Goal: Entertainment & Leisure: Consume media (video, audio)

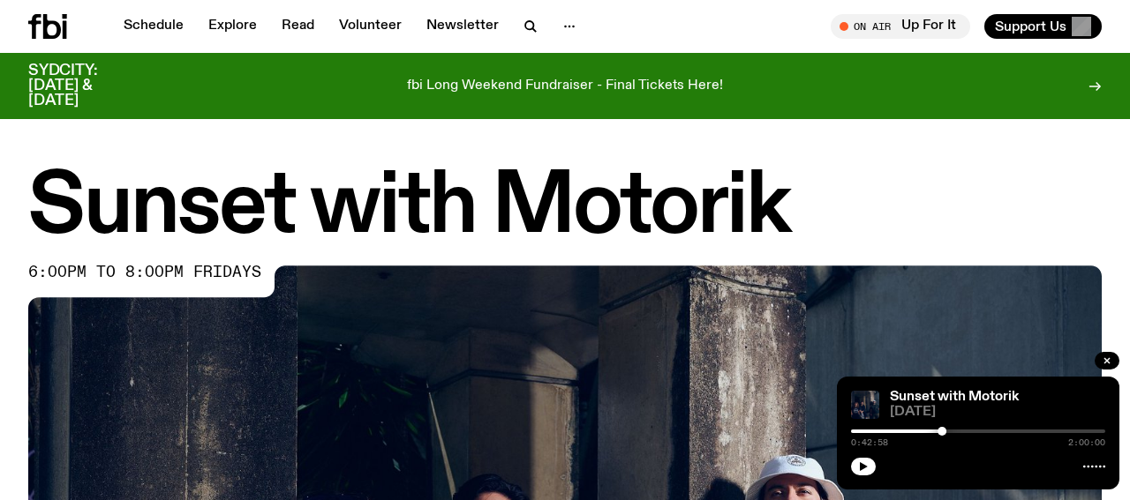
scroll to position [523, 0]
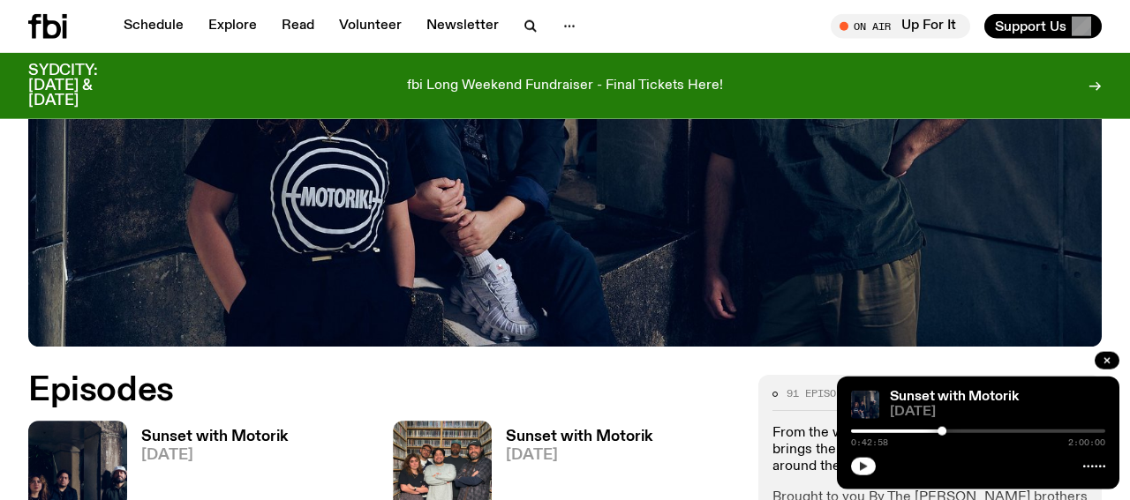
click at [856, 463] on button "button" at bounding box center [863, 467] width 25 height 18
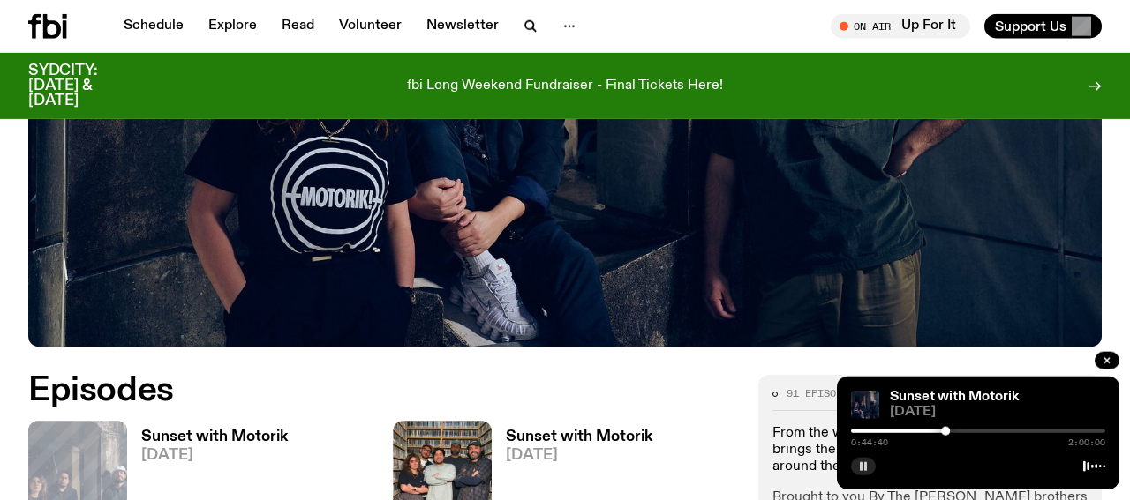
click at [860, 470] on icon "button" at bounding box center [863, 467] width 11 height 11
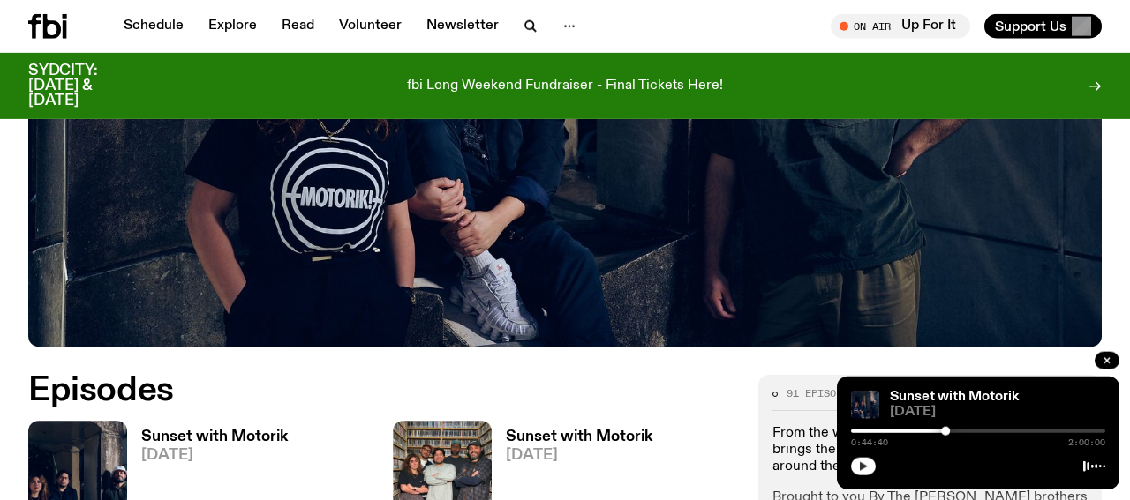
click at [858, 468] on button "button" at bounding box center [863, 467] width 25 height 18
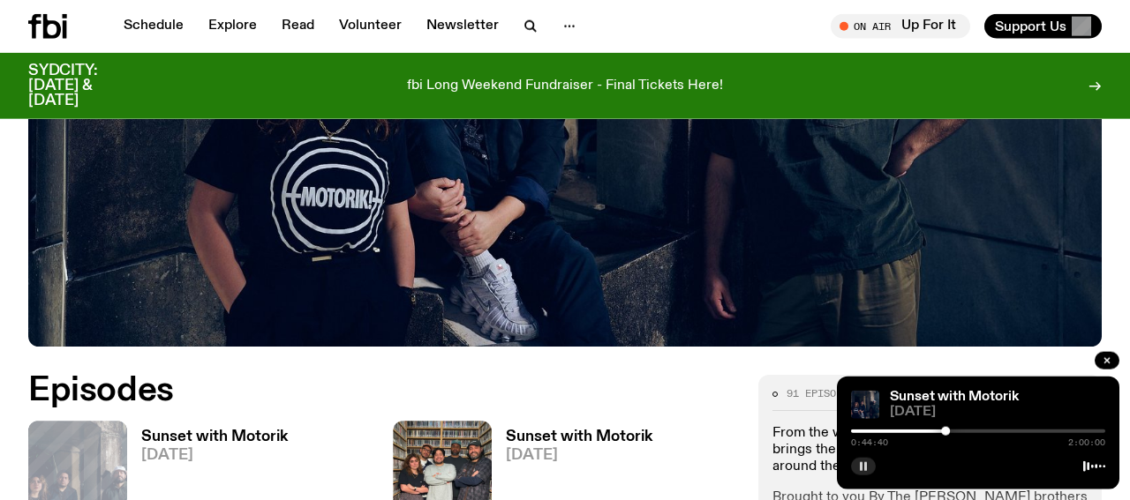
click at [863, 467] on icon "button" at bounding box center [863, 467] width 11 height 11
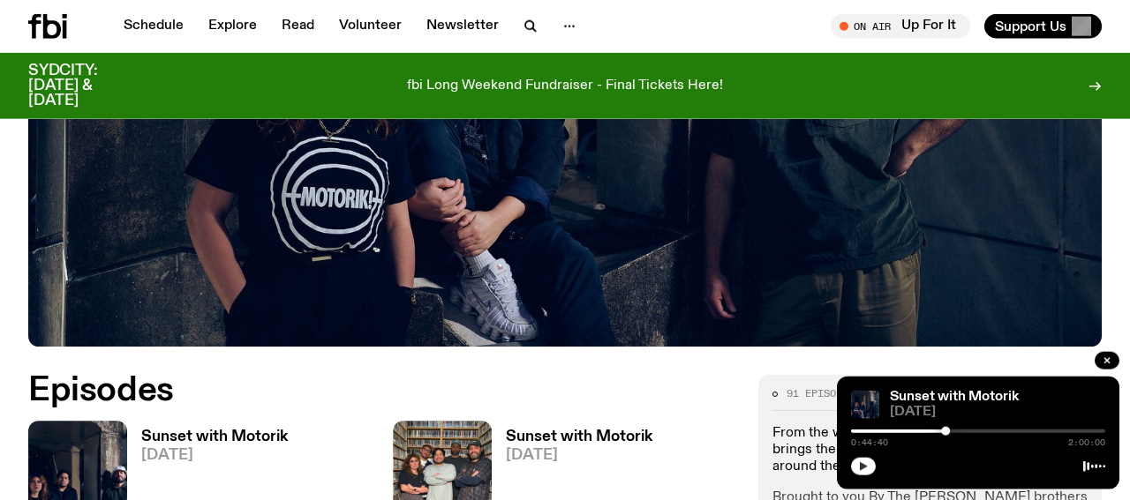
click at [863, 467] on icon "button" at bounding box center [864, 467] width 8 height 9
click at [857, 469] on button "button" at bounding box center [863, 467] width 25 height 18
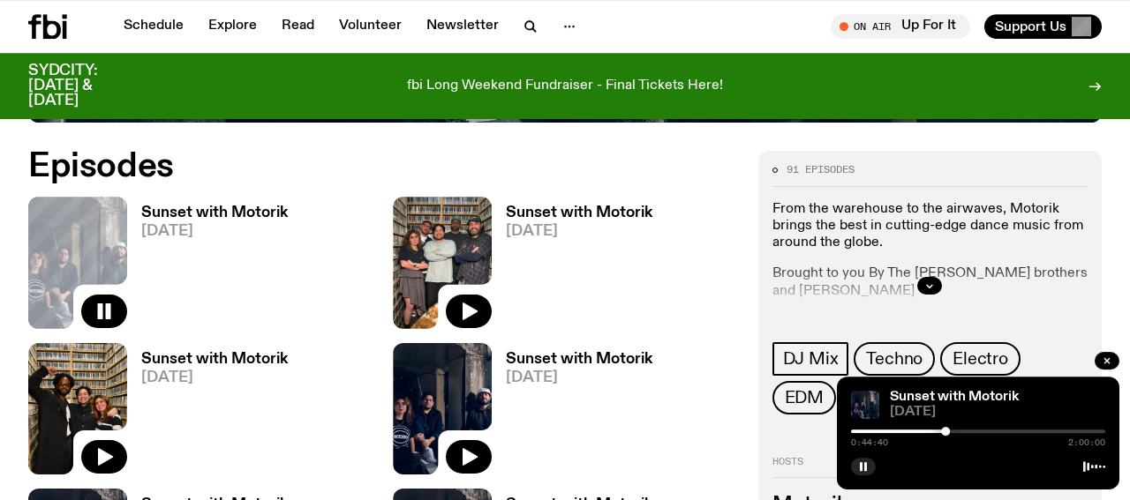
scroll to position [799, 0]
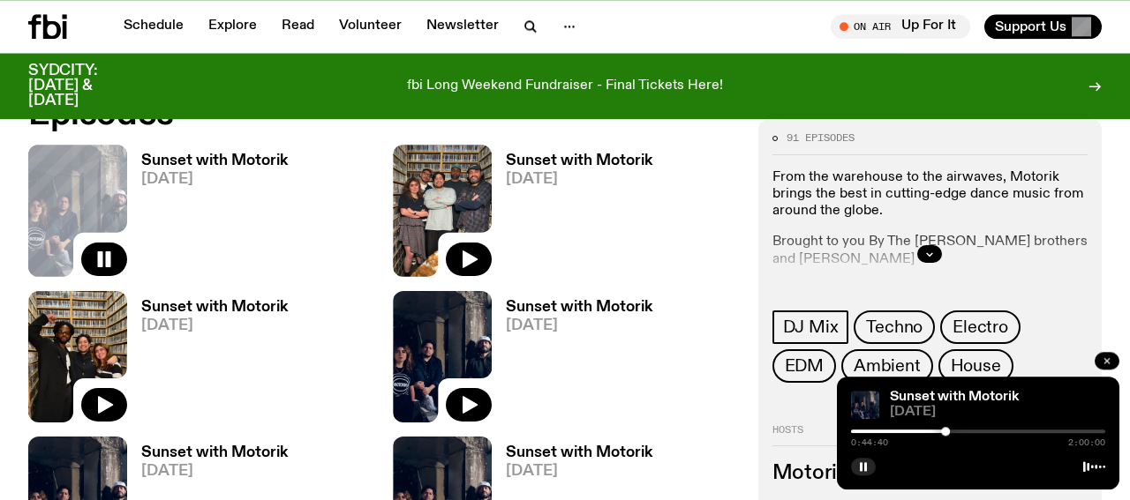
click at [1112, 359] on button "button" at bounding box center [1106, 361] width 25 height 18
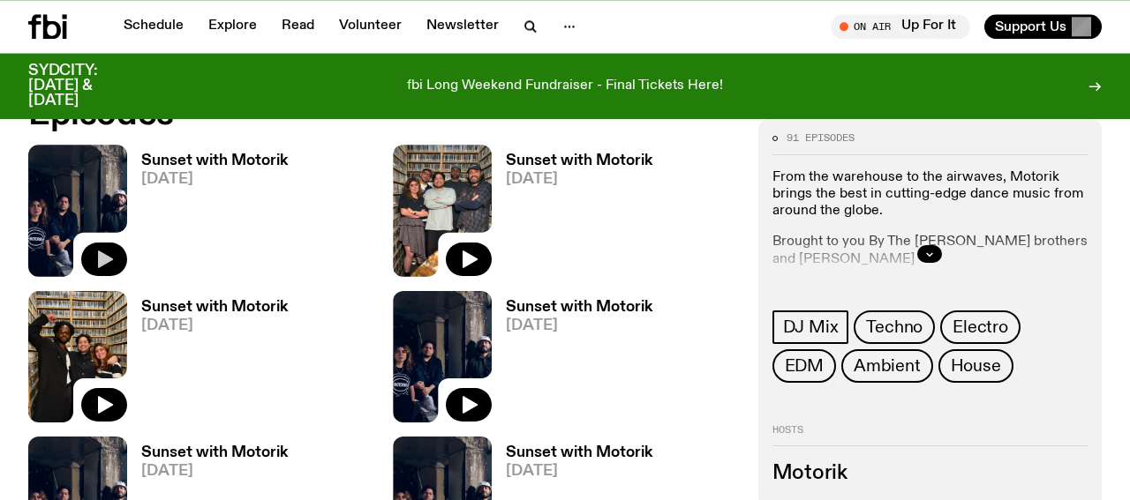
click at [98, 260] on icon "button" at bounding box center [104, 259] width 21 height 21
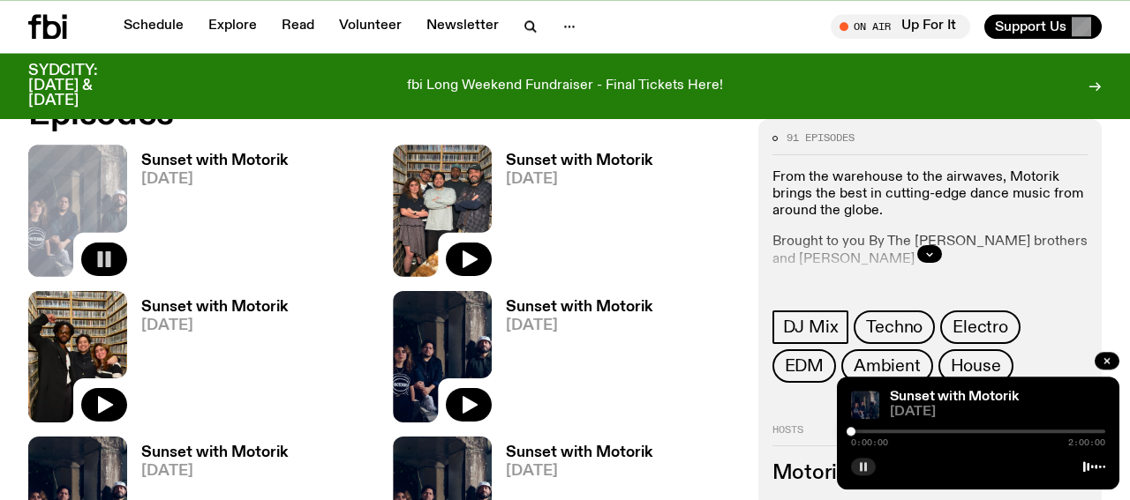
click at [862, 466] on icon "button" at bounding box center [863, 467] width 11 height 11
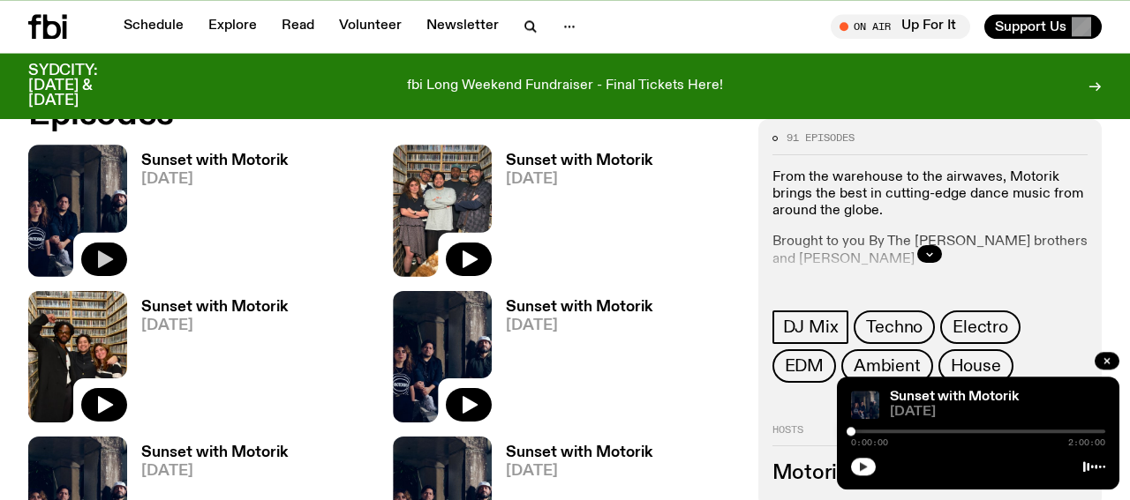
click at [862, 466] on icon "button" at bounding box center [864, 467] width 8 height 9
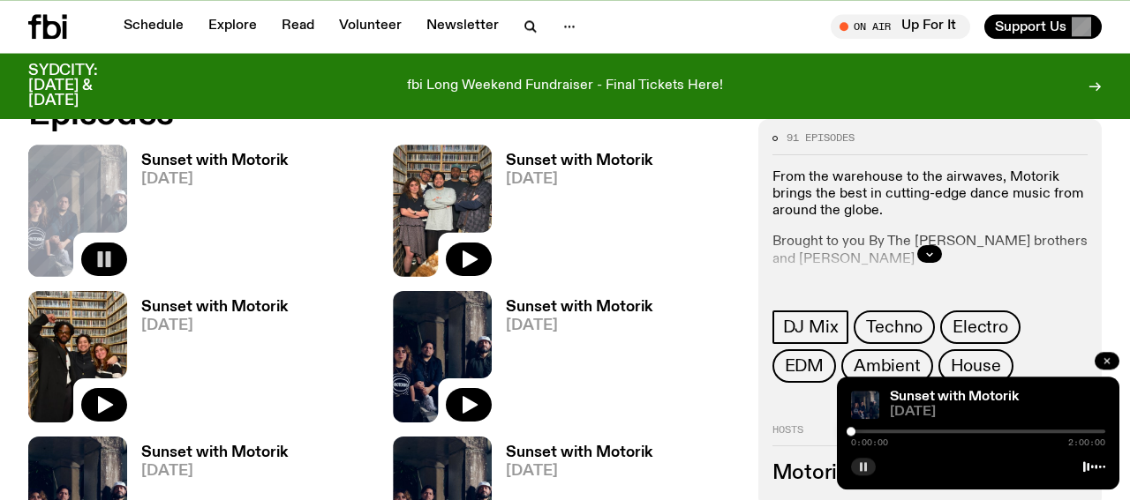
click at [1111, 360] on icon "button" at bounding box center [1107, 361] width 11 height 11
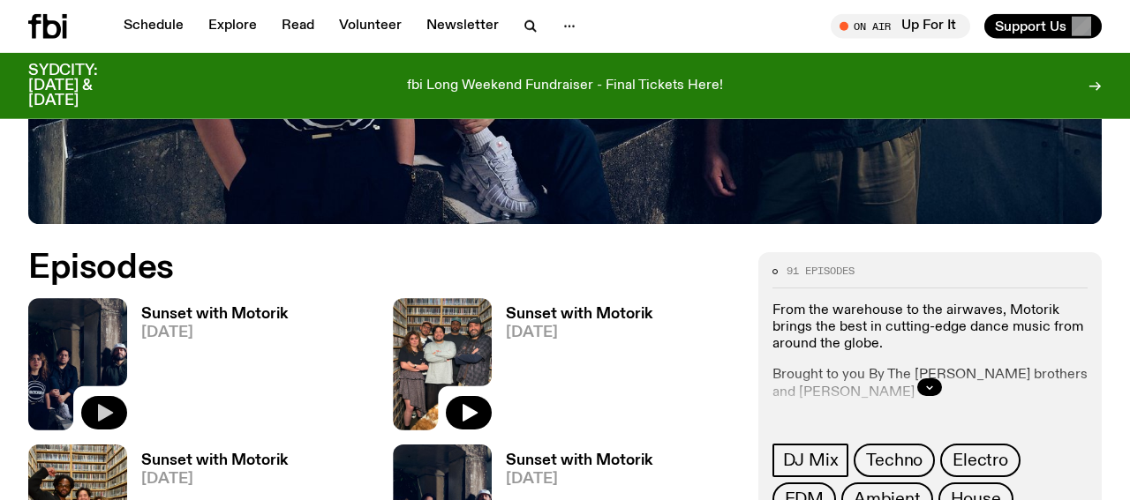
scroll to position [523, 0]
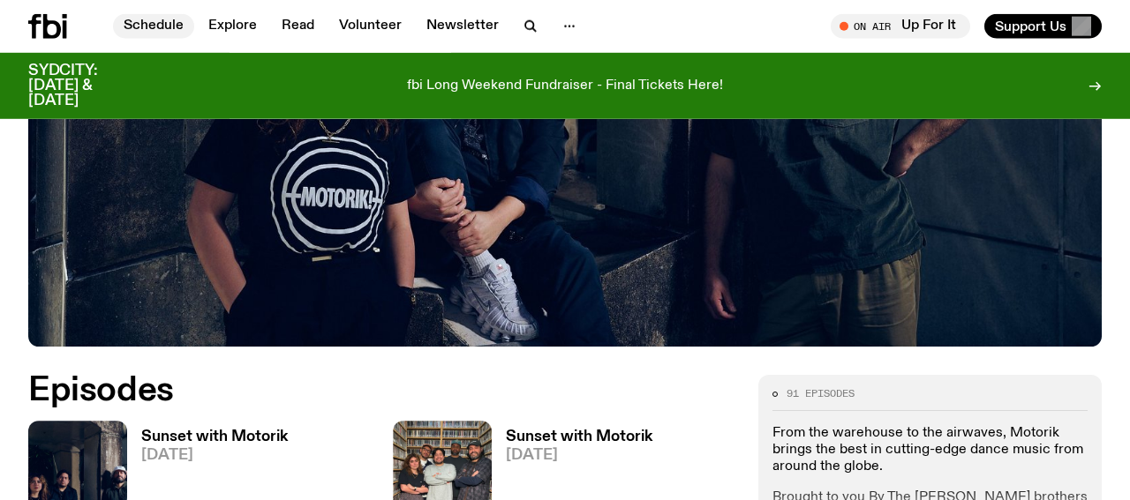
click at [155, 24] on link "Schedule" at bounding box center [153, 26] width 81 height 25
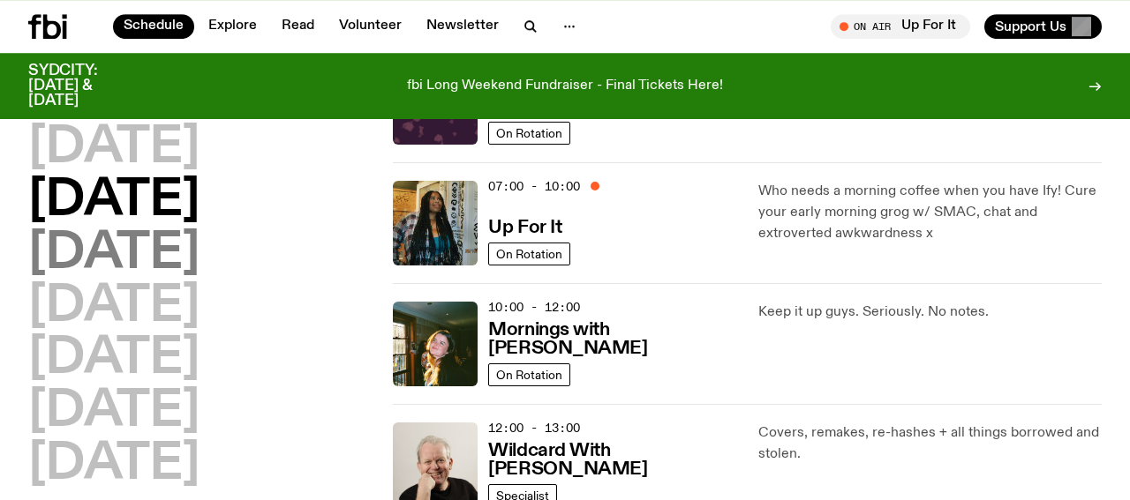
scroll to position [264, 0]
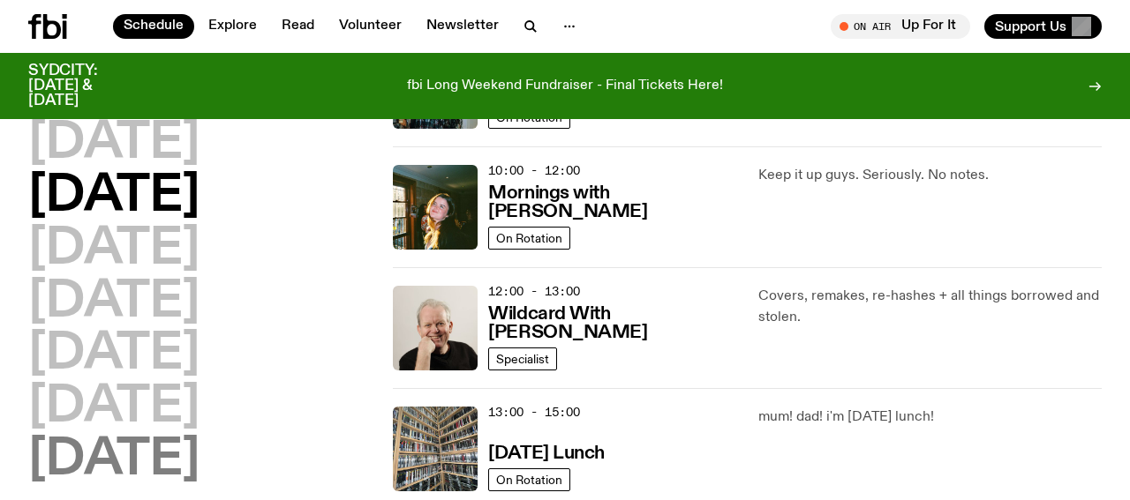
click at [107, 450] on h2 "[DATE]" at bounding box center [113, 460] width 171 height 49
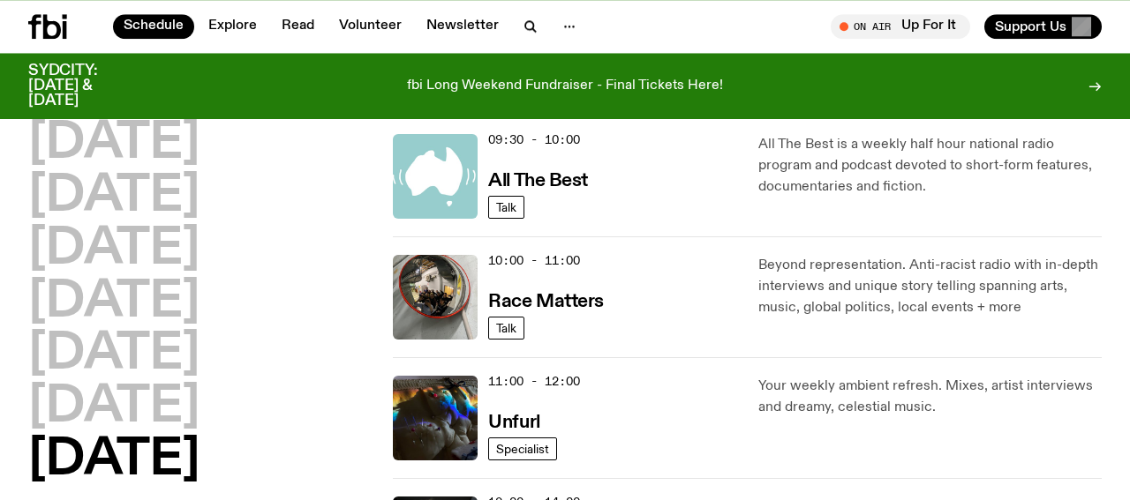
scroll to position [875, 0]
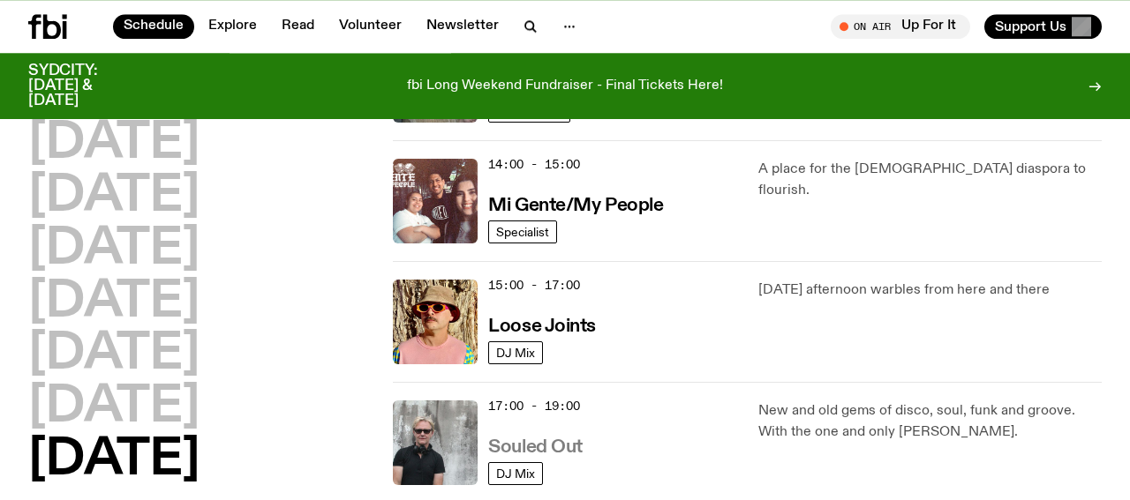
click at [535, 439] on h3 "Souled Out" at bounding box center [535, 448] width 94 height 19
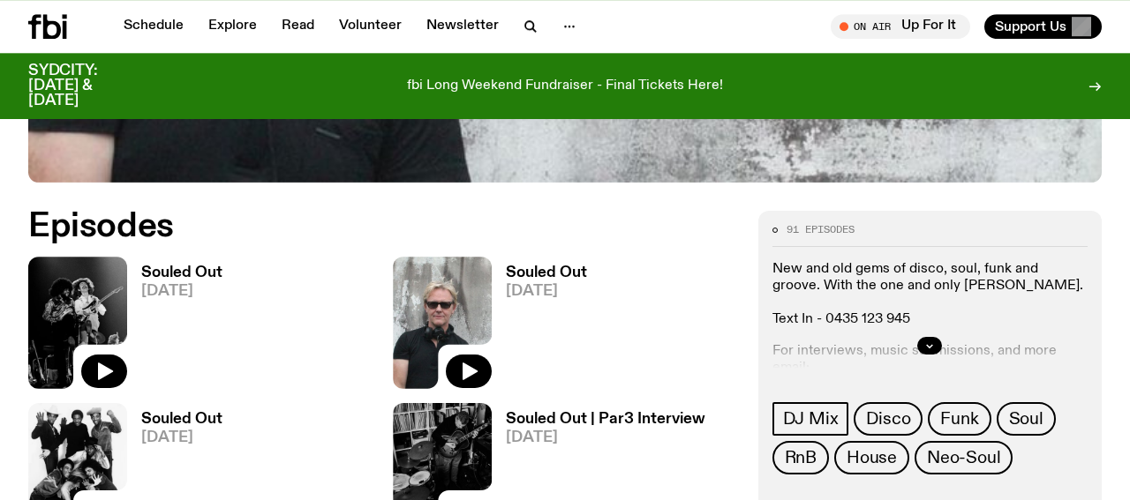
scroll to position [734, 0]
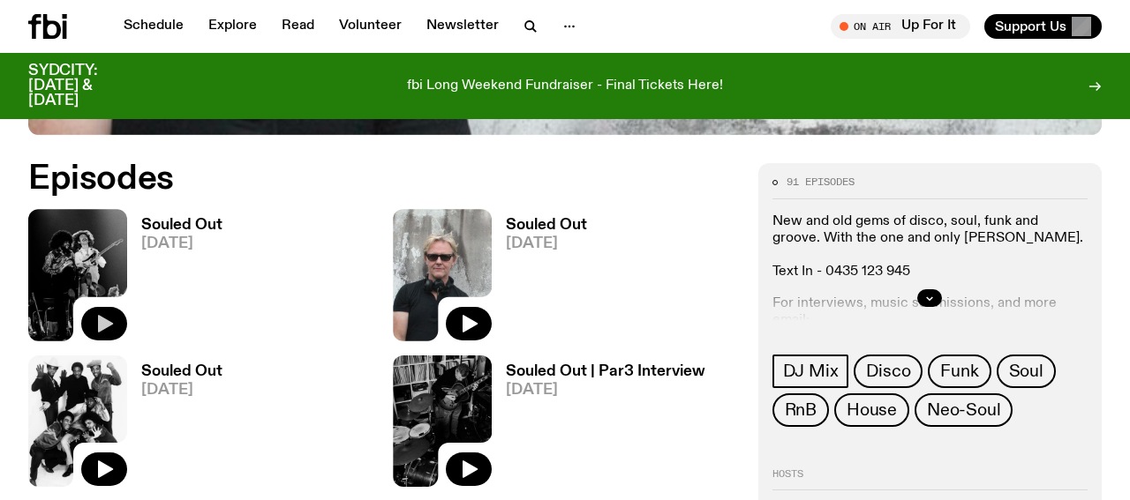
click at [105, 322] on icon "button" at bounding box center [105, 324] width 15 height 18
